Goal: Information Seeking & Learning: Learn about a topic

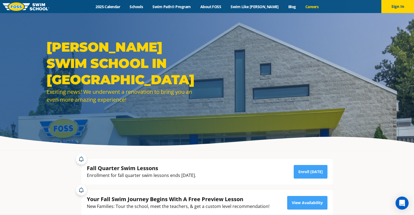
click at [303, 7] on link "Careers" at bounding box center [312, 6] width 23 height 5
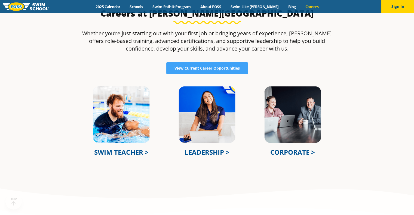
scroll to position [178, 0]
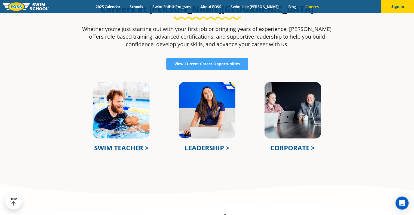
click at [206, 146] on link "LEADERSHIP >" at bounding box center [207, 148] width 45 height 9
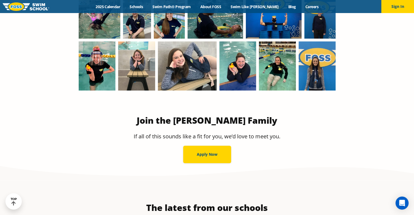
scroll to position [566, 0]
